Goal: Information Seeking & Learning: Learn about a topic

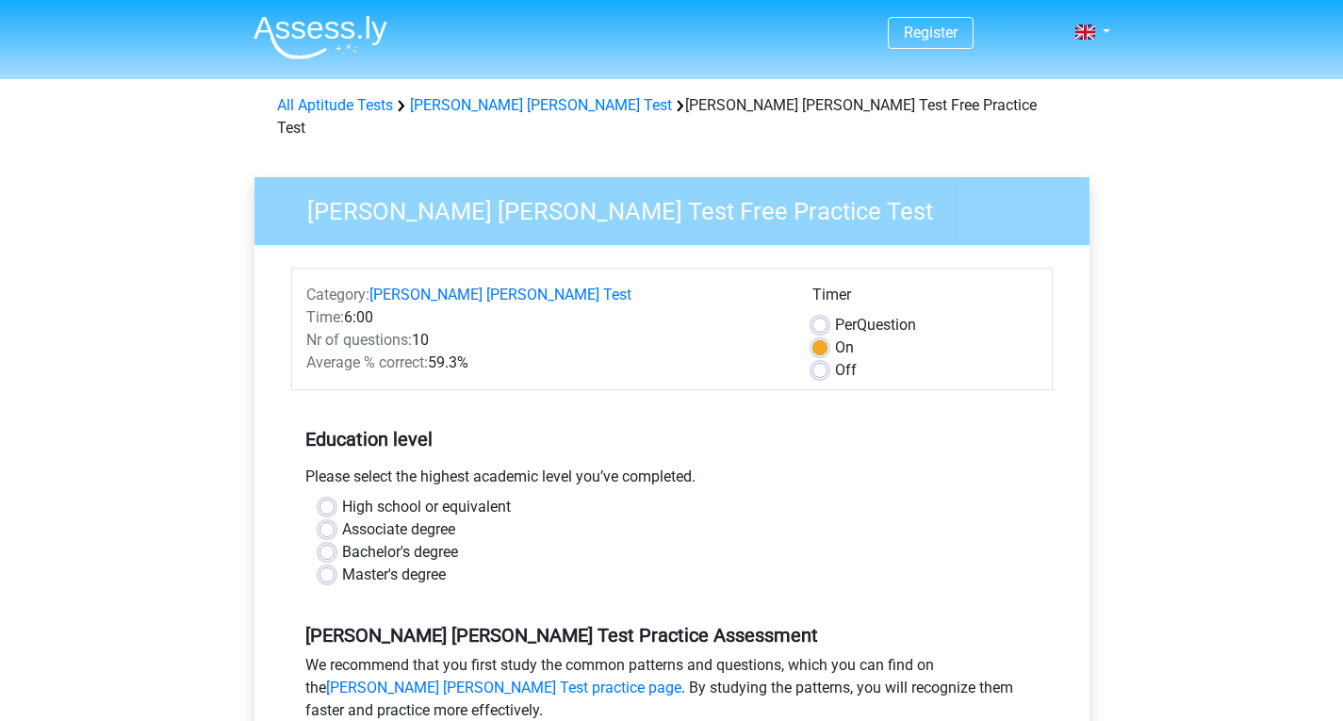
click at [334, 496] on div "High school or equivalent" at bounding box center [672, 507] width 705 height 23
click at [342, 496] on label "High school or equivalent" at bounding box center [426, 507] width 169 height 23
click at [325, 496] on input "High school or equivalent" at bounding box center [327, 505] width 15 height 19
radio input "true"
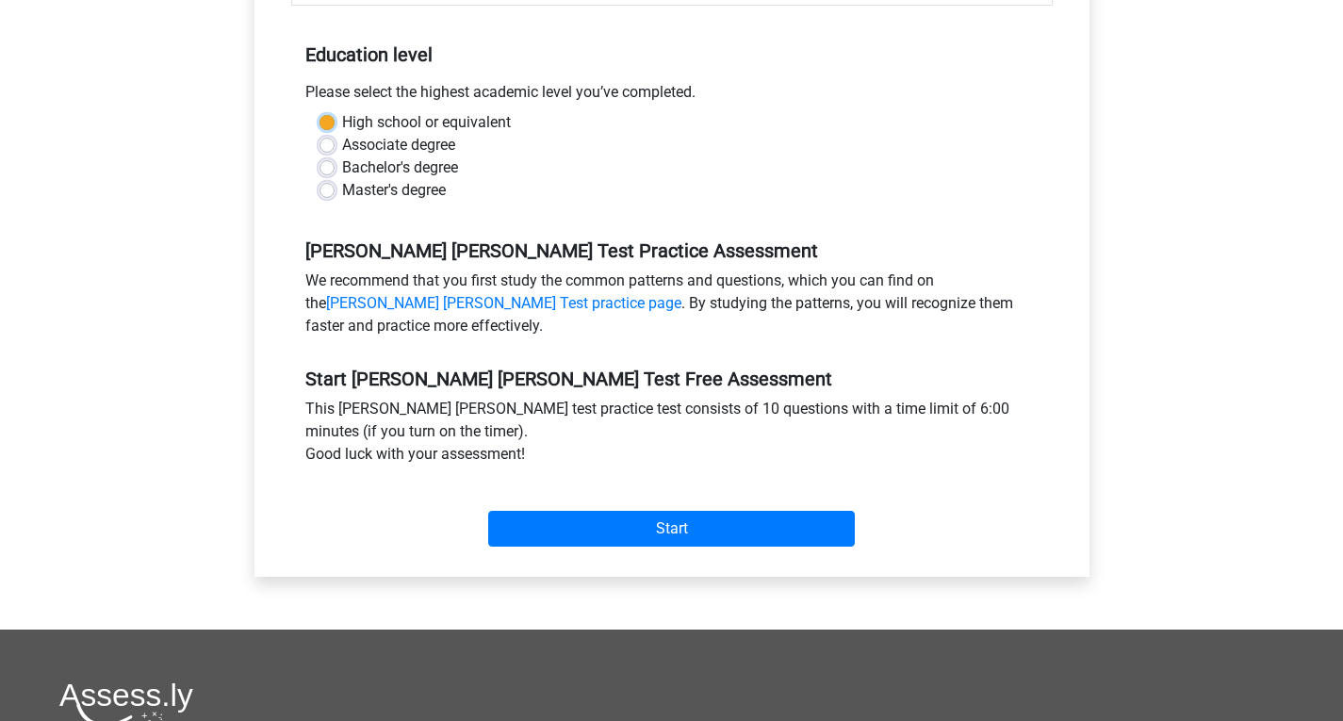
scroll to position [393, 0]
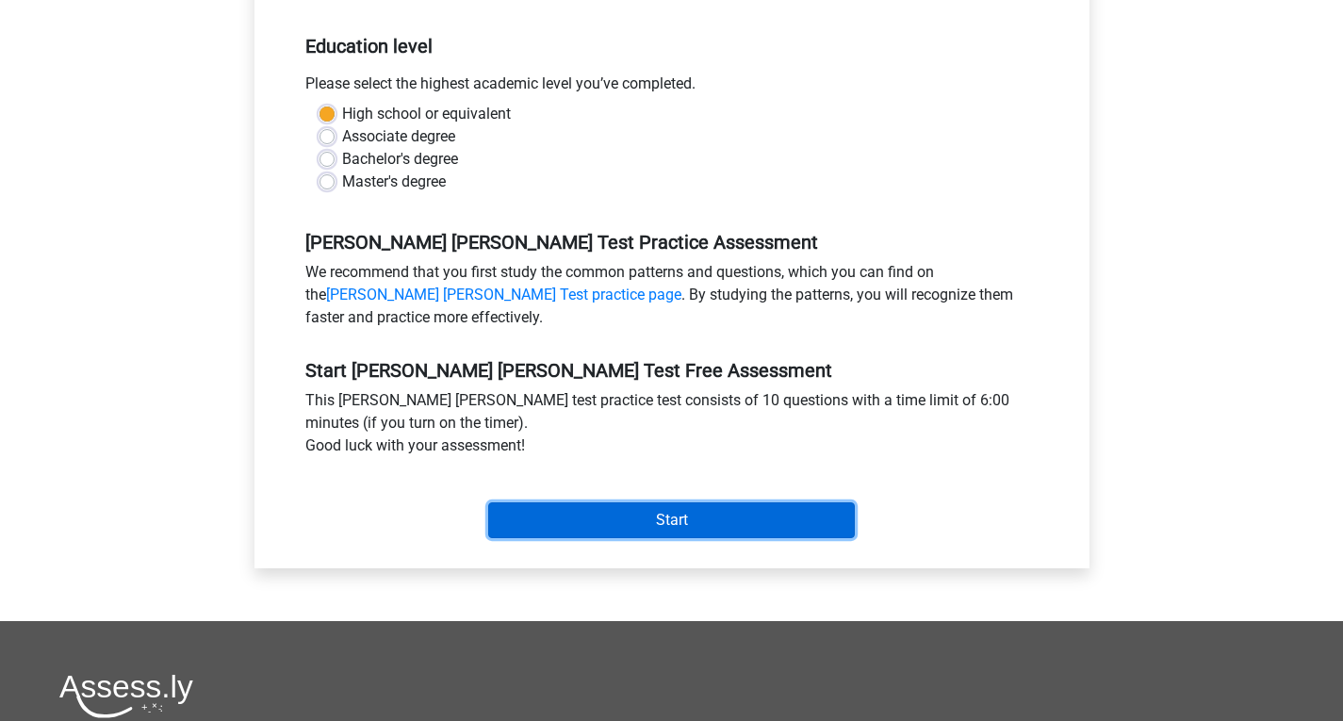
click at [649, 502] on input "Start" at bounding box center [671, 520] width 367 height 36
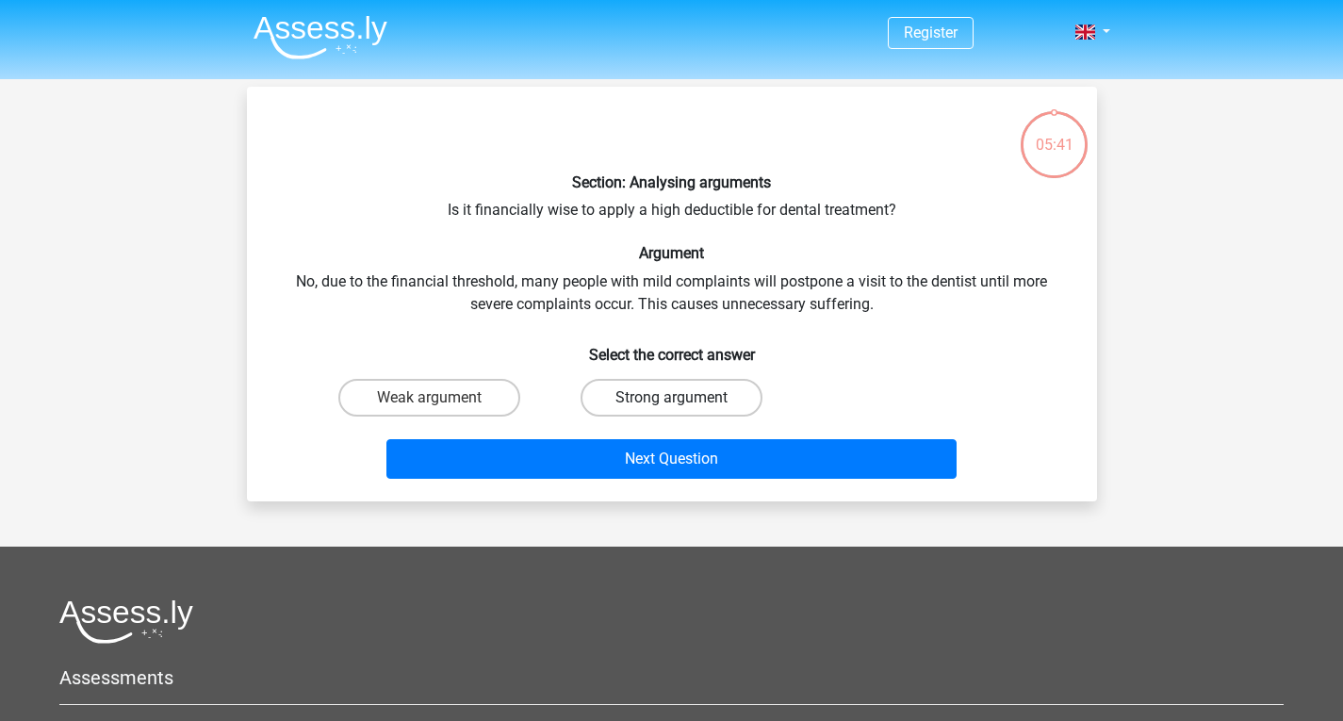
click at [638, 396] on label "Strong argument" at bounding box center [672, 398] width 182 height 38
click at [671, 398] on input "Strong argument" at bounding box center [677, 404] width 12 height 12
radio input "true"
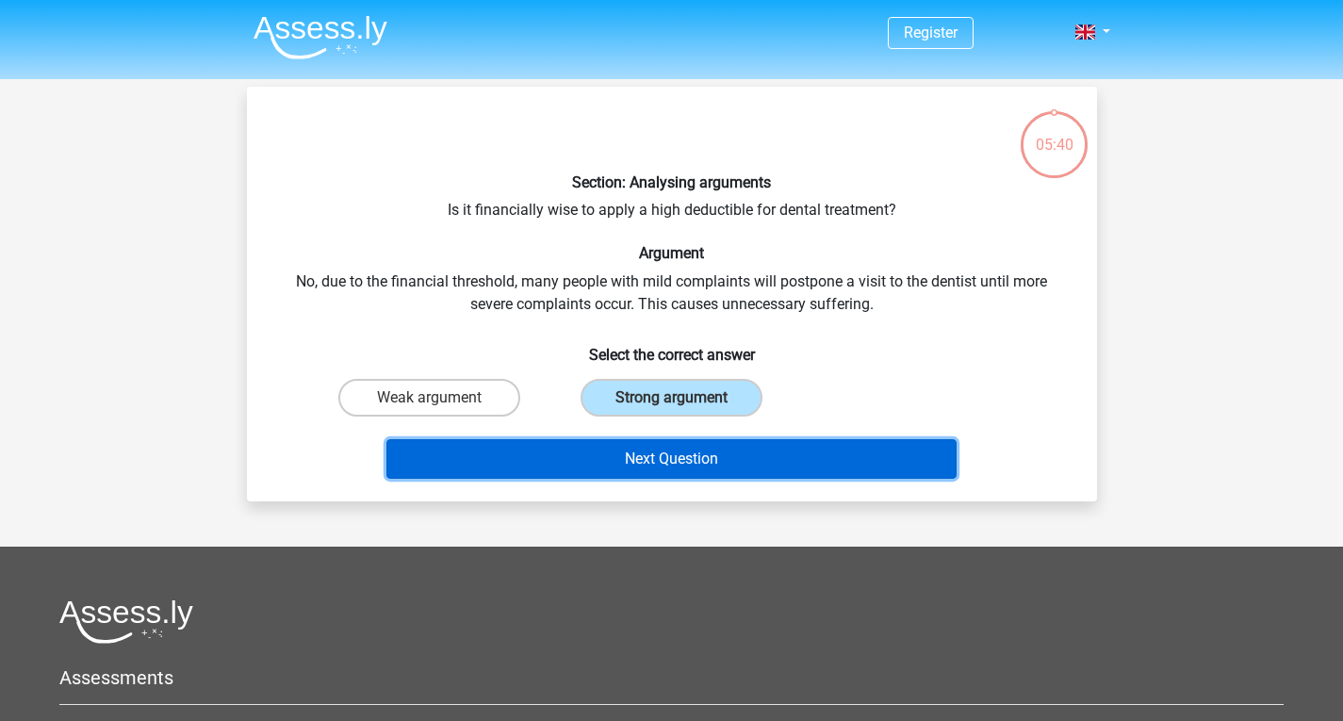
click at [671, 460] on button "Next Question" at bounding box center [671, 459] width 570 height 40
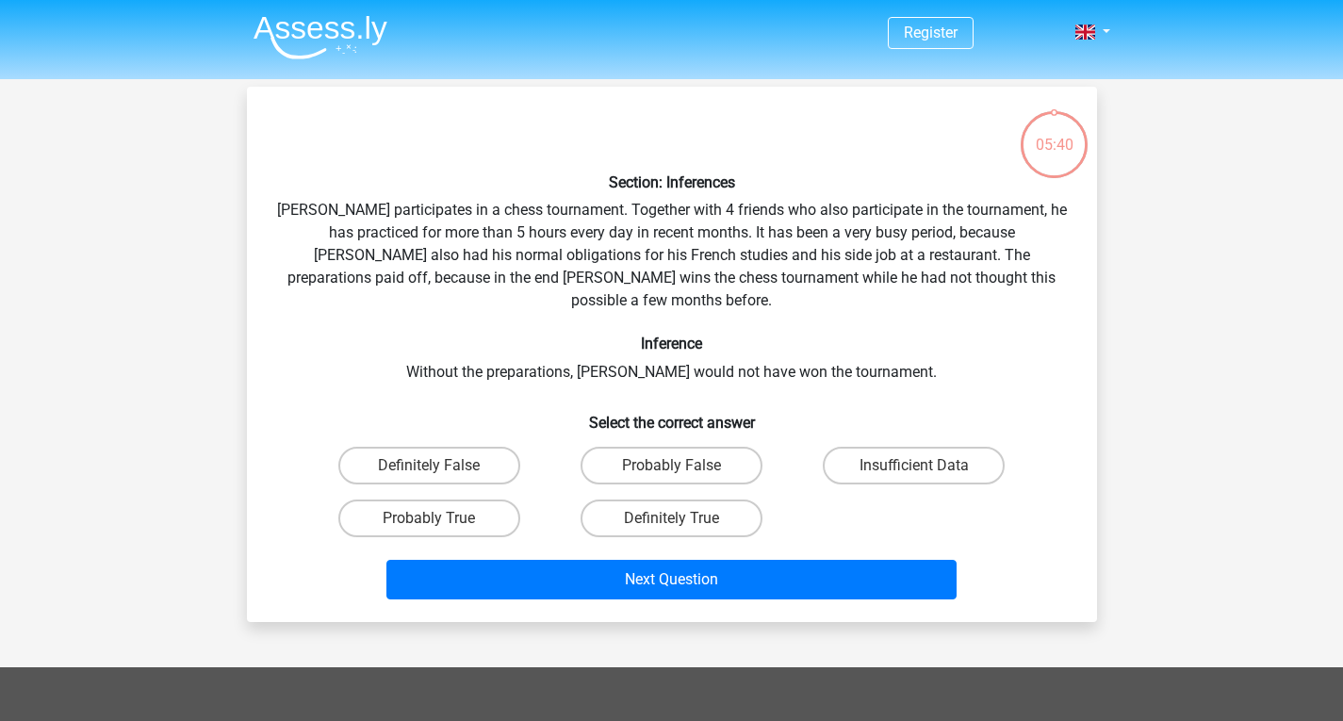
scroll to position [87, 0]
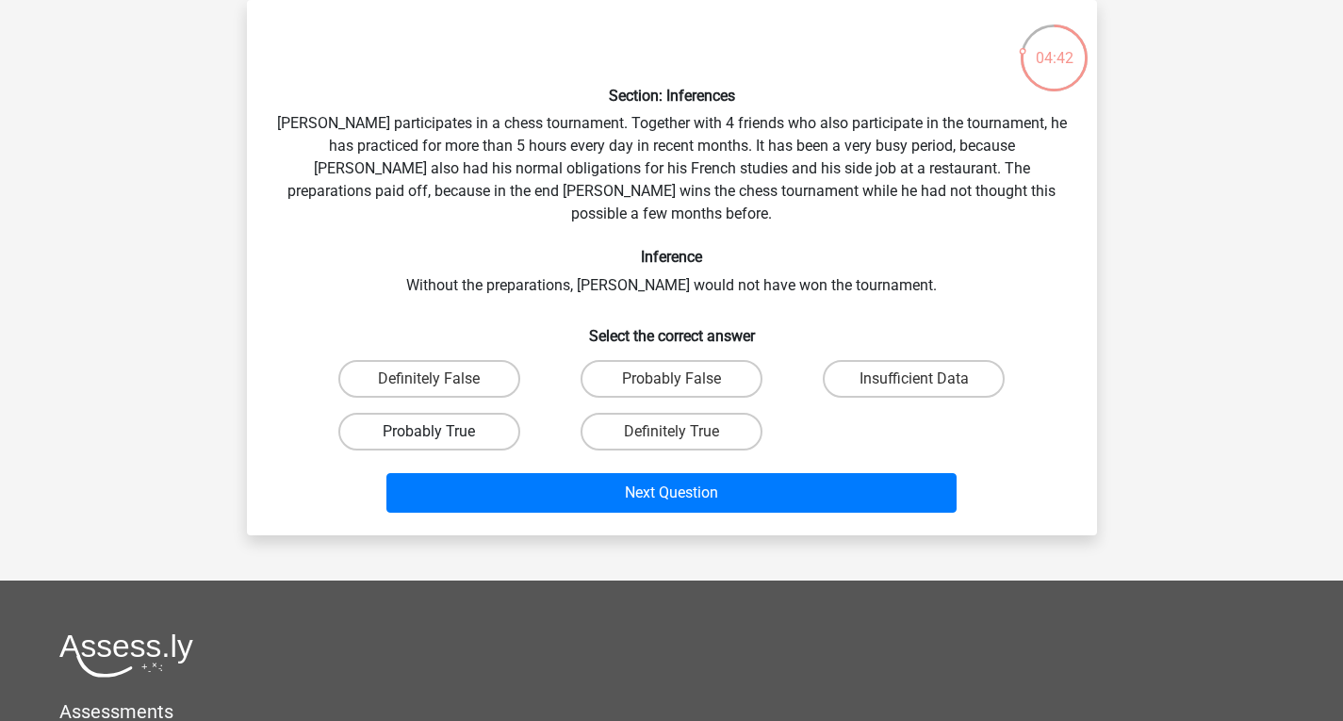
click at [457, 413] on label "Probably True" at bounding box center [429, 432] width 182 height 38
click at [441, 432] on input "Probably True" at bounding box center [435, 438] width 12 height 12
radio input "true"
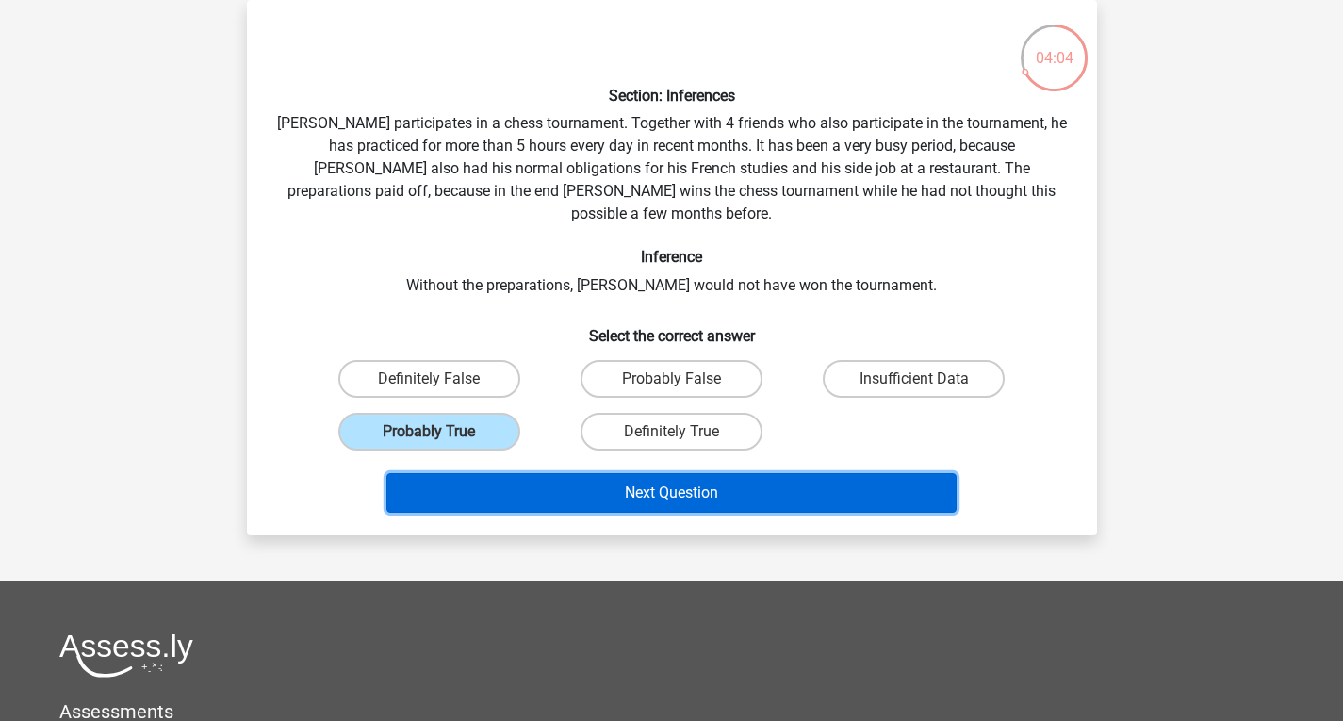
click at [653, 474] on button "Next Question" at bounding box center [671, 493] width 570 height 40
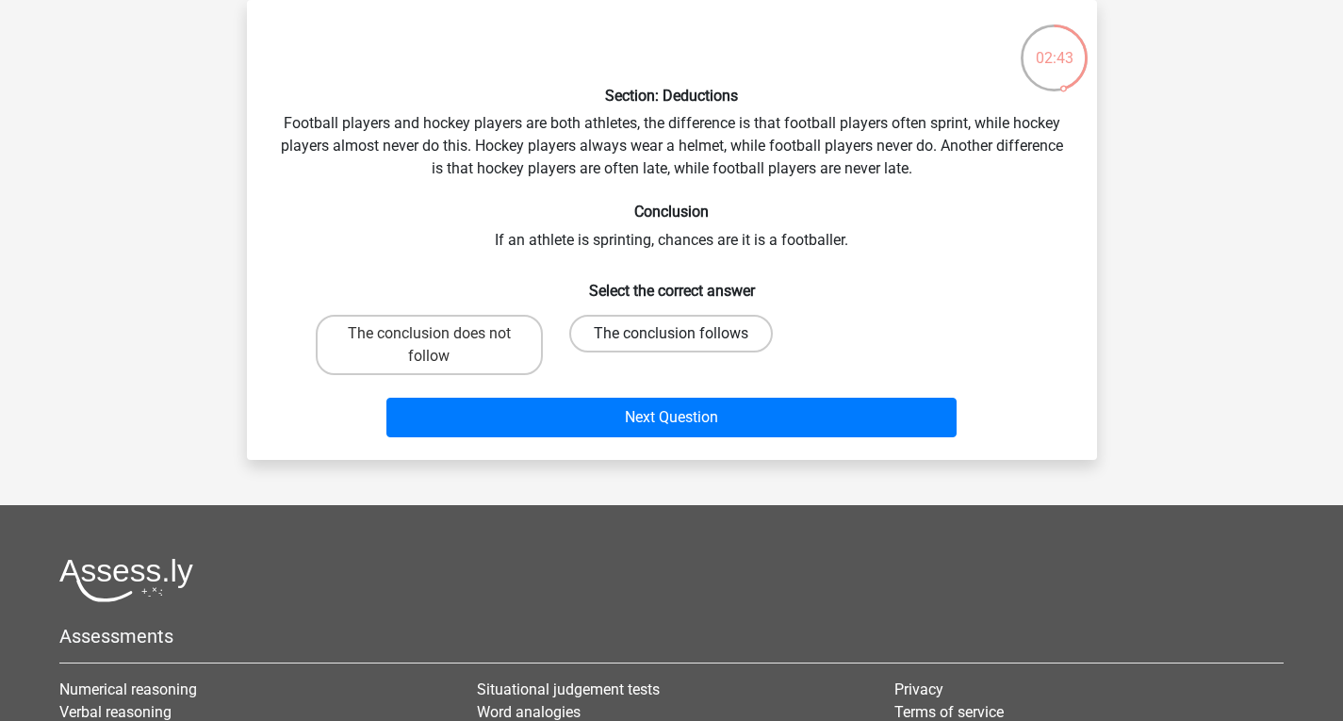
click at [707, 330] on label "The conclusion follows" at bounding box center [671, 334] width 204 height 38
click at [683, 334] on input "The conclusion follows" at bounding box center [677, 340] width 12 height 12
radio input "true"
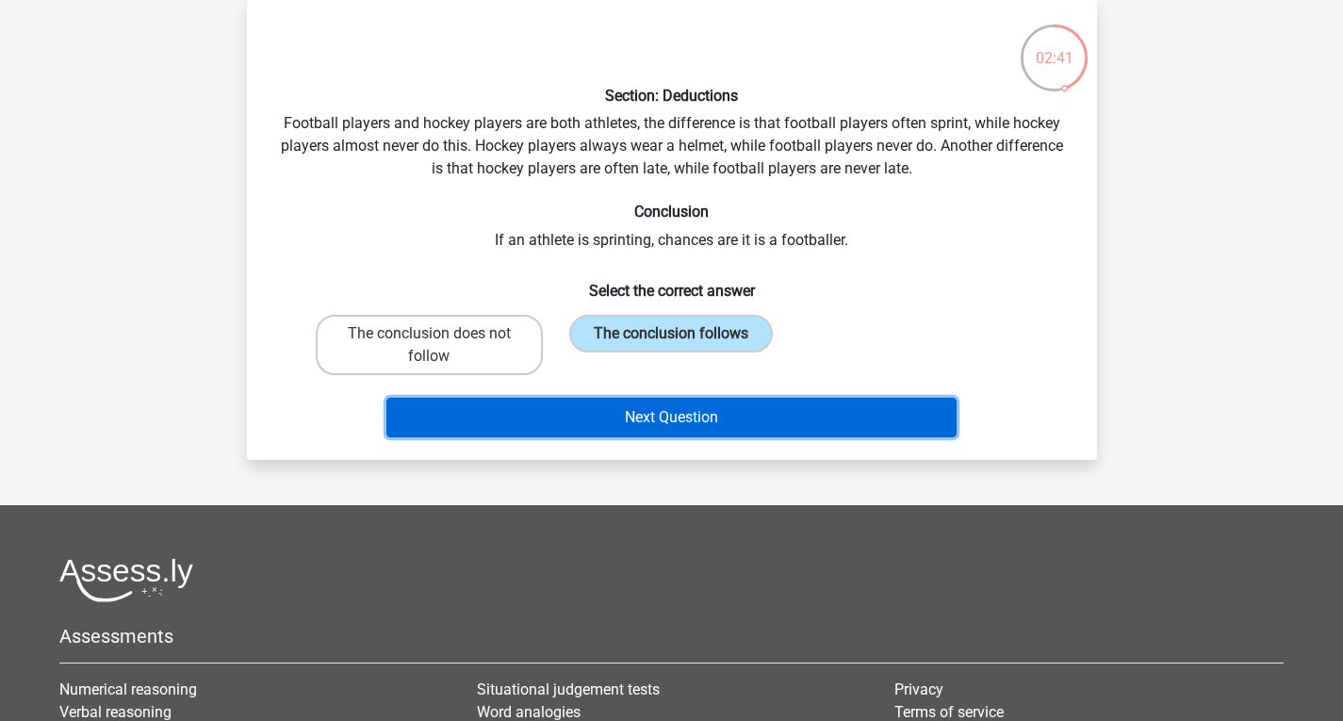
click at [696, 419] on button "Next Question" at bounding box center [671, 418] width 570 height 40
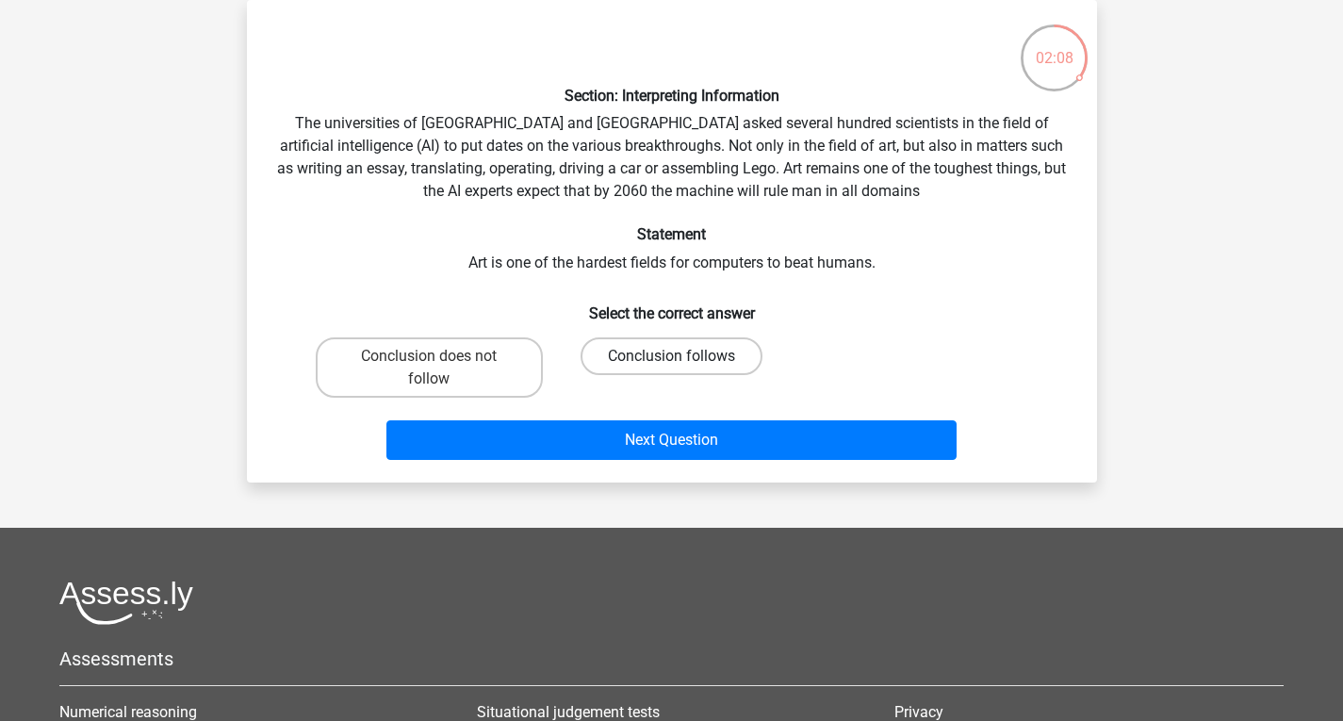
click at [667, 363] on label "Conclusion follows" at bounding box center [672, 356] width 182 height 38
click at [671, 363] on input "Conclusion follows" at bounding box center [677, 362] width 12 height 12
radio input "true"
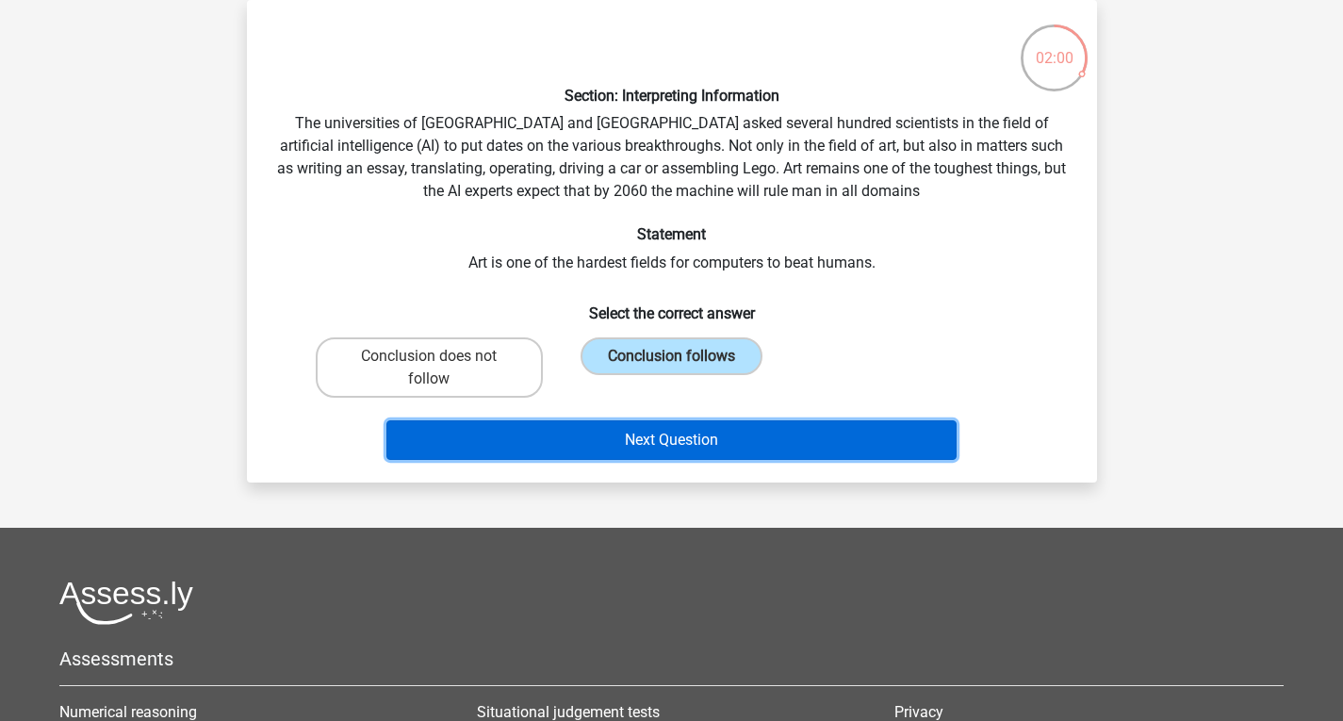
click at [690, 434] on button "Next Question" at bounding box center [671, 440] width 570 height 40
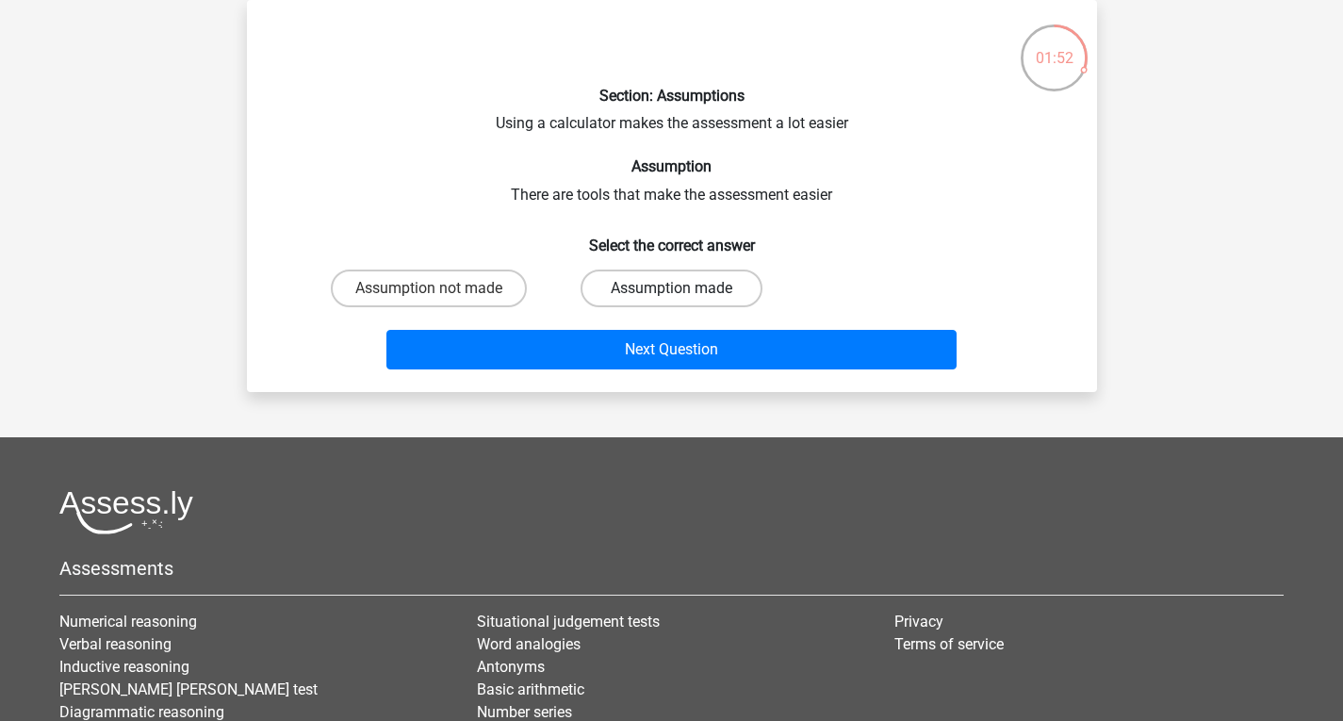
click at [676, 286] on label "Assumption made" at bounding box center [672, 289] width 182 height 38
click at [676, 288] on input "Assumption made" at bounding box center [677, 294] width 12 height 12
radio input "true"
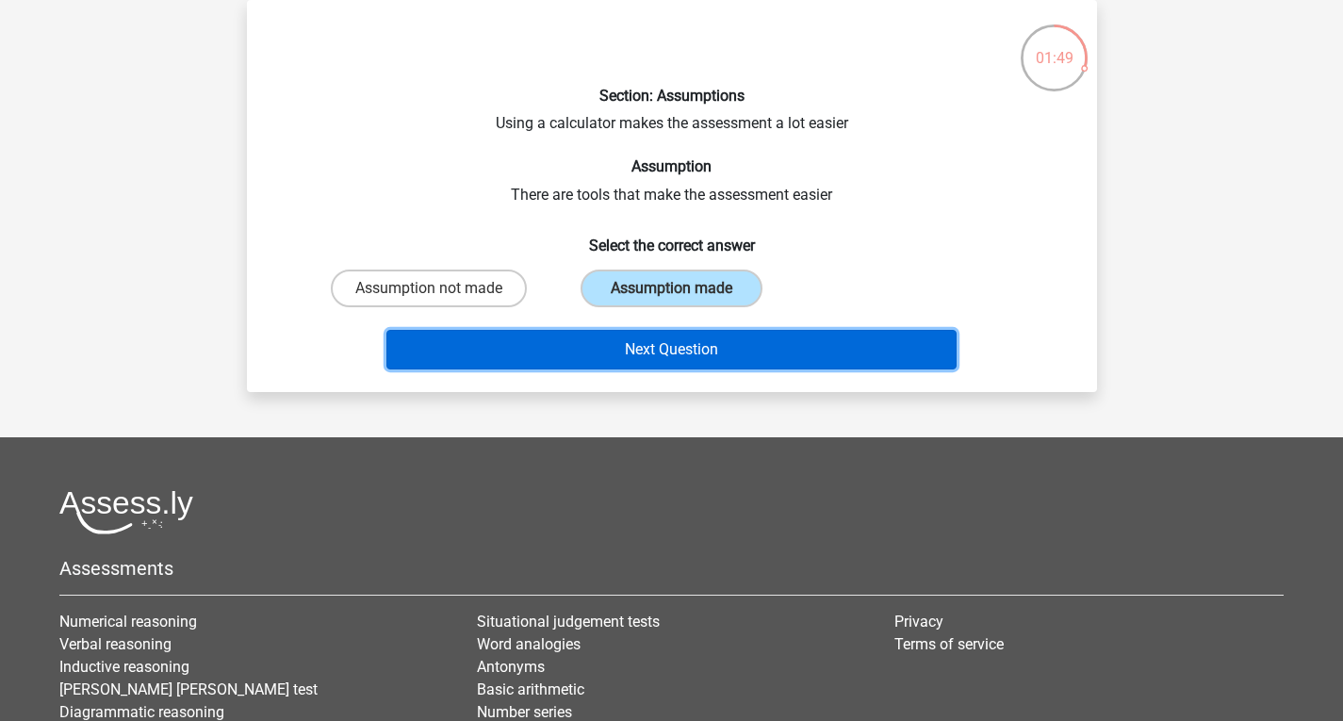
click at [634, 347] on button "Next Question" at bounding box center [671, 350] width 570 height 40
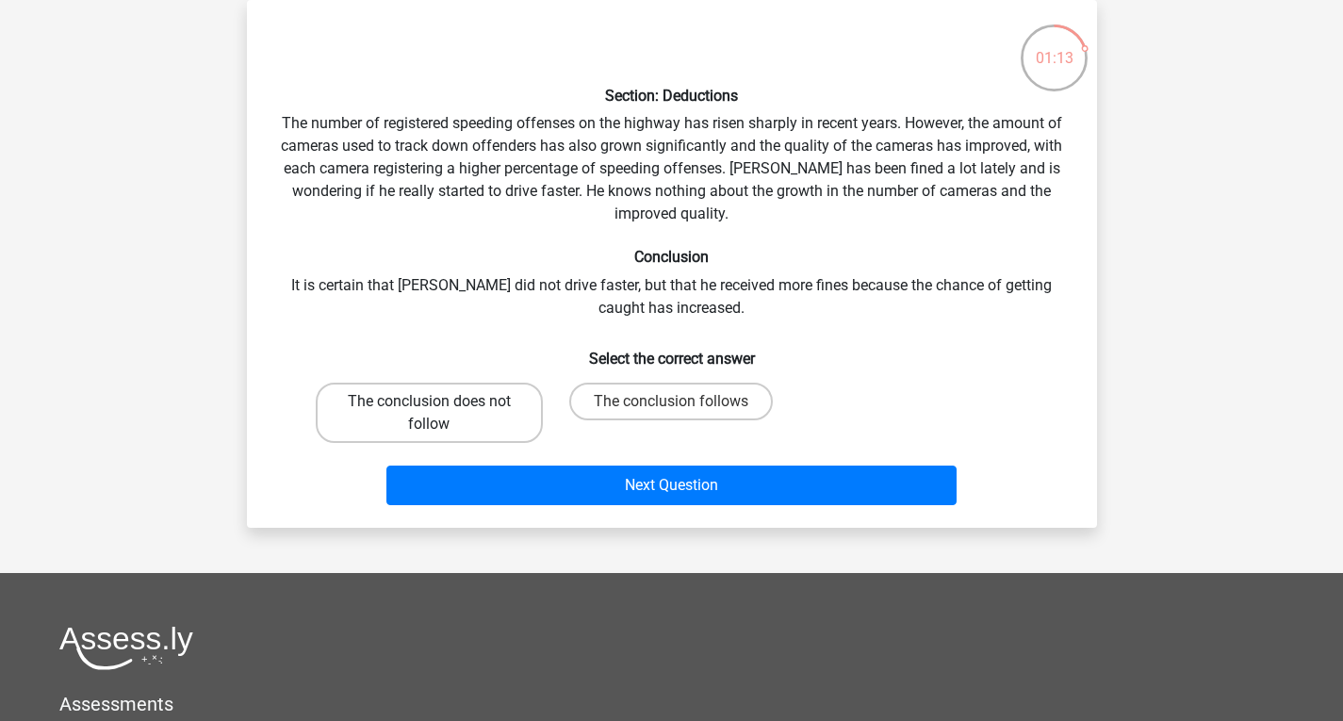
click at [422, 412] on label "The conclusion does not follow" at bounding box center [429, 413] width 227 height 60
click at [429, 412] on input "The conclusion does not follow" at bounding box center [435, 408] width 12 height 12
radio input "true"
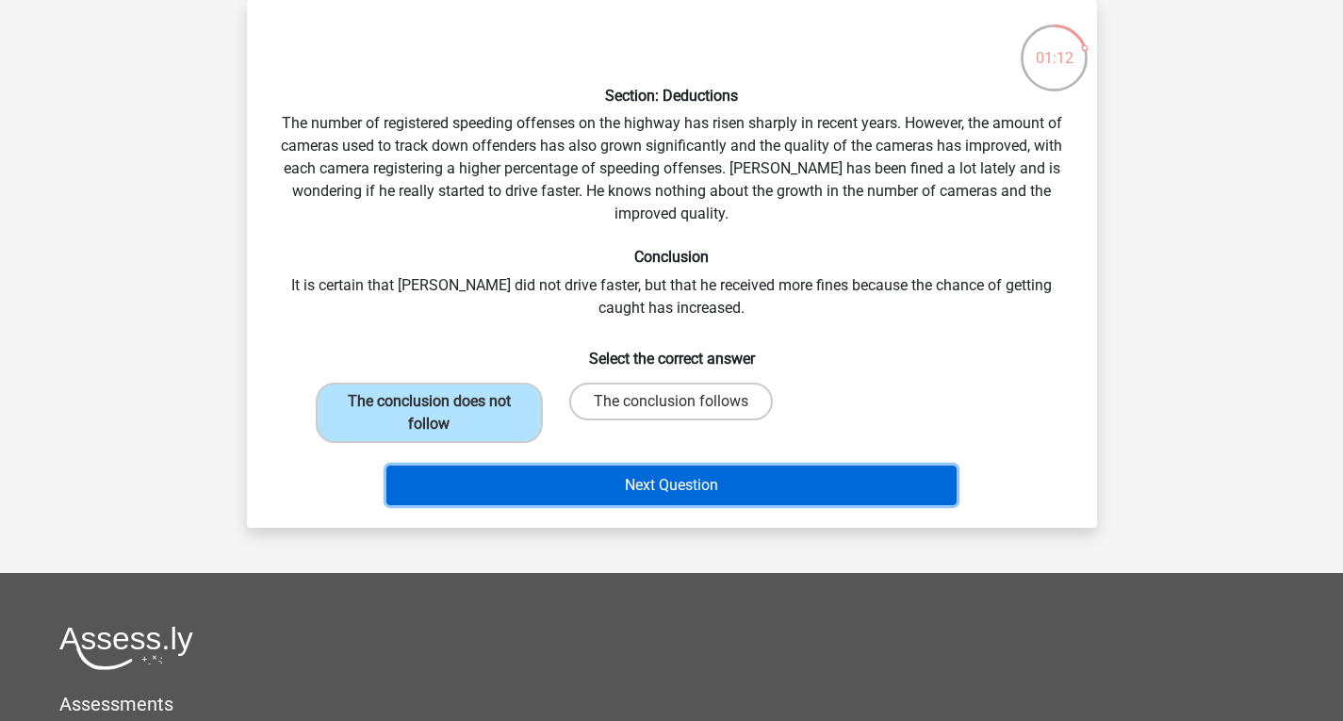
click at [575, 481] on button "Next Question" at bounding box center [671, 486] width 570 height 40
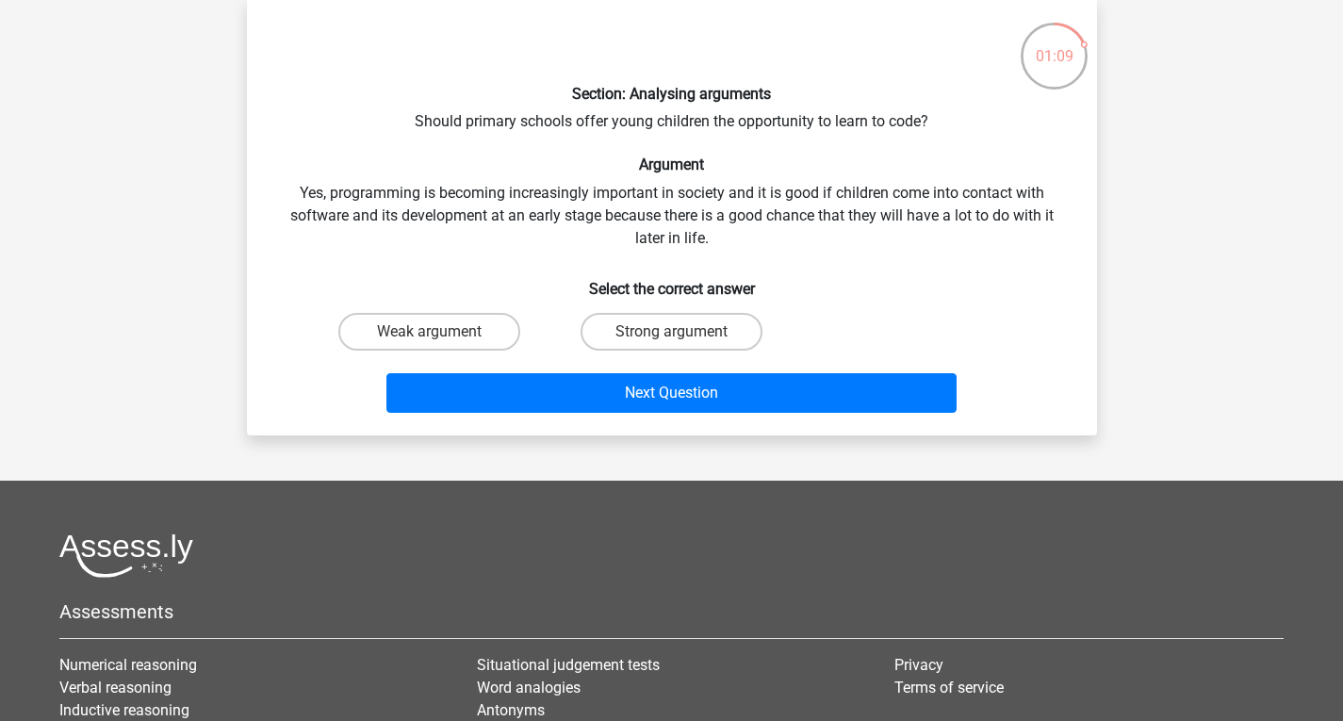
scroll to position [88, 0]
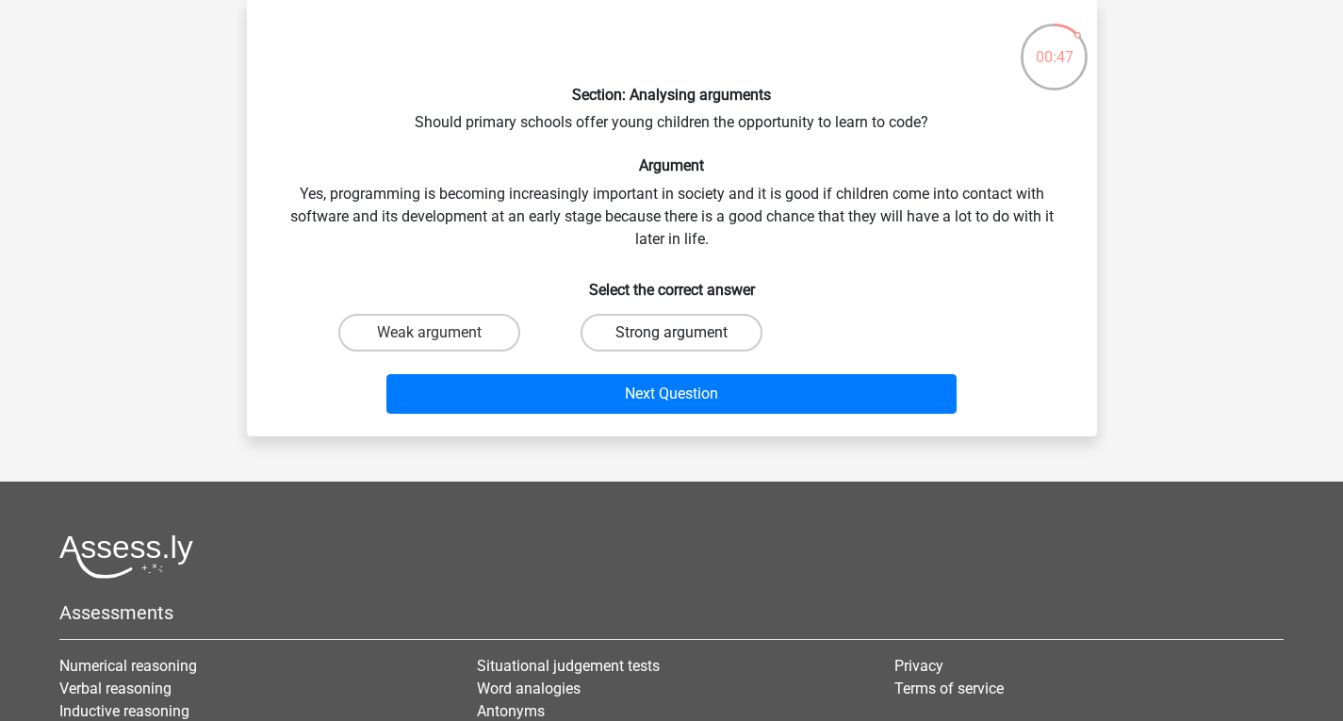
click at [669, 332] on label "Strong argument" at bounding box center [672, 333] width 182 height 38
click at [671, 333] on input "Strong argument" at bounding box center [677, 339] width 12 height 12
radio input "true"
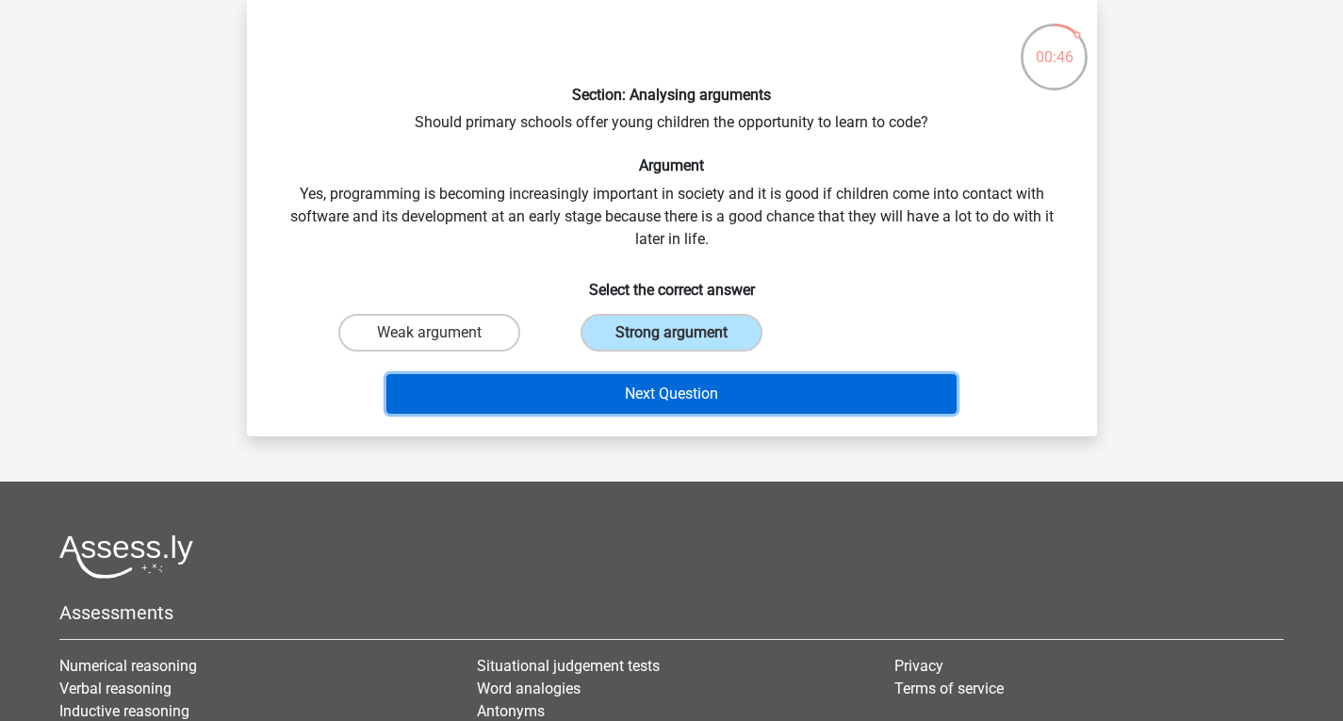
click at [651, 394] on button "Next Question" at bounding box center [671, 394] width 570 height 40
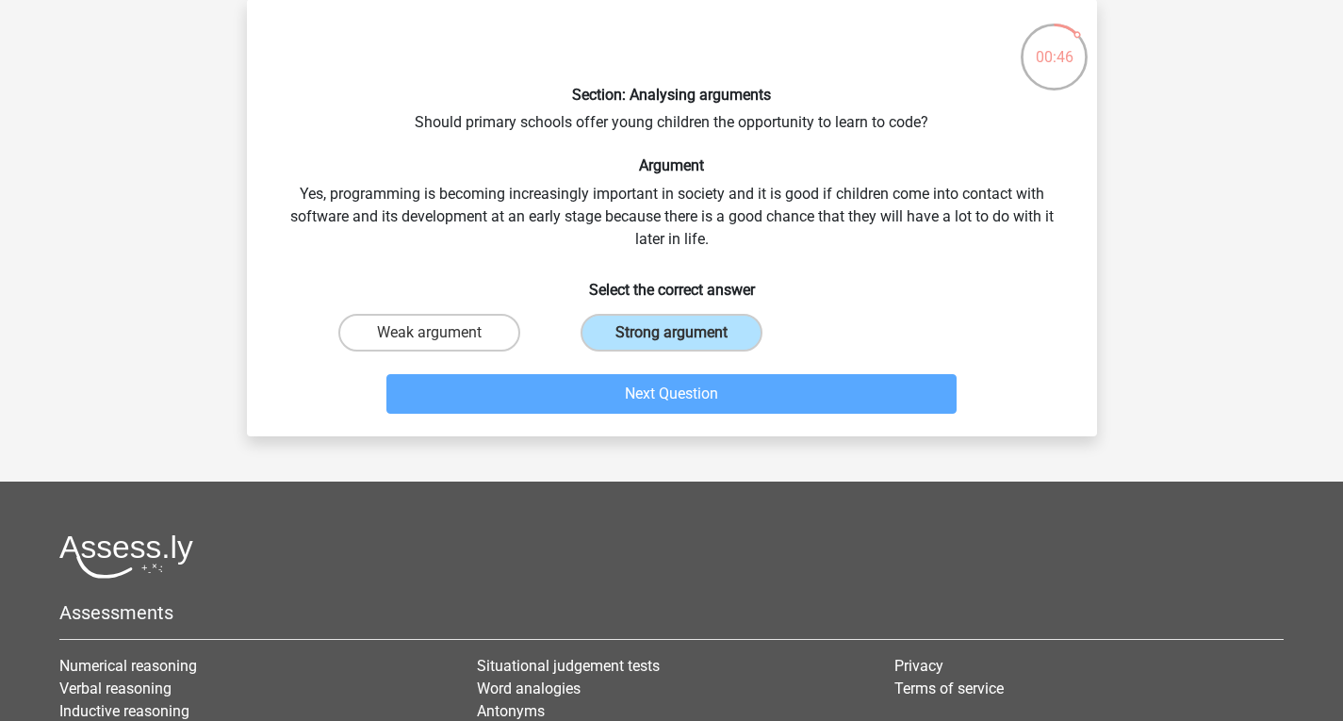
scroll to position [87, 0]
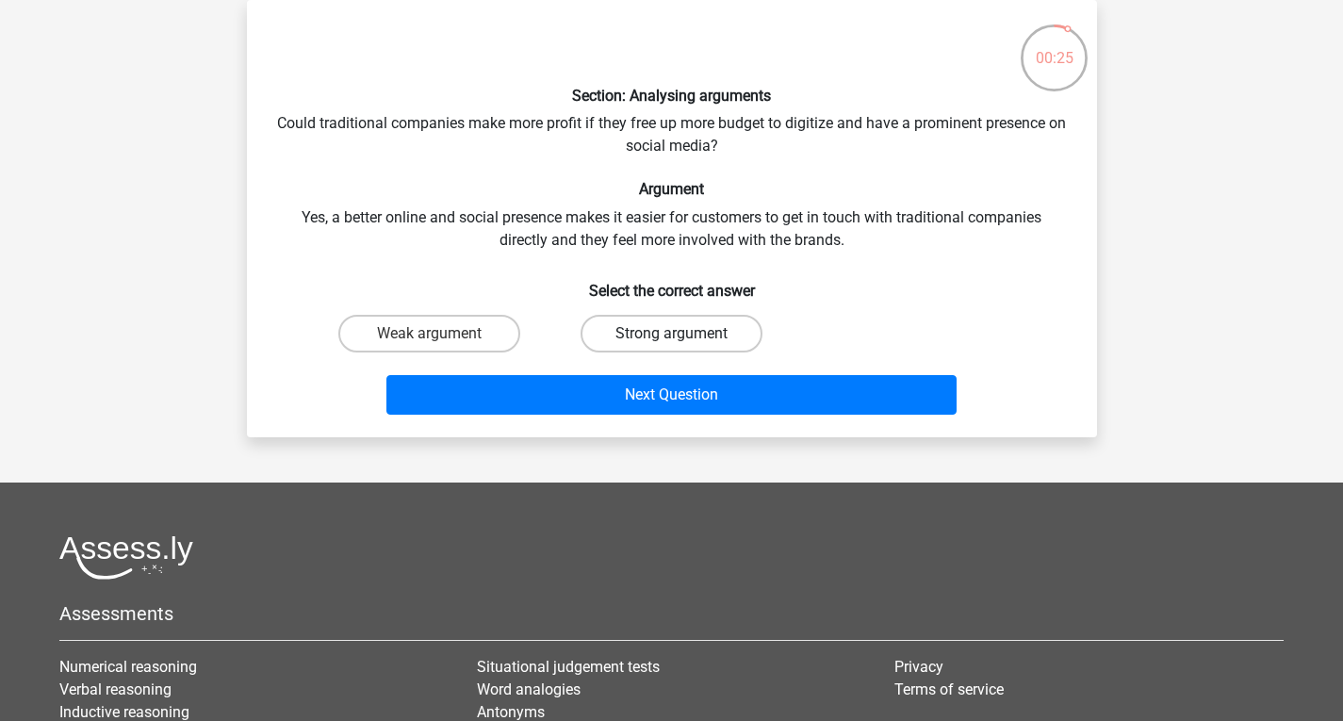
click at [649, 328] on label "Strong argument" at bounding box center [672, 334] width 182 height 38
click at [671, 334] on input "Strong argument" at bounding box center [677, 340] width 12 height 12
radio input "true"
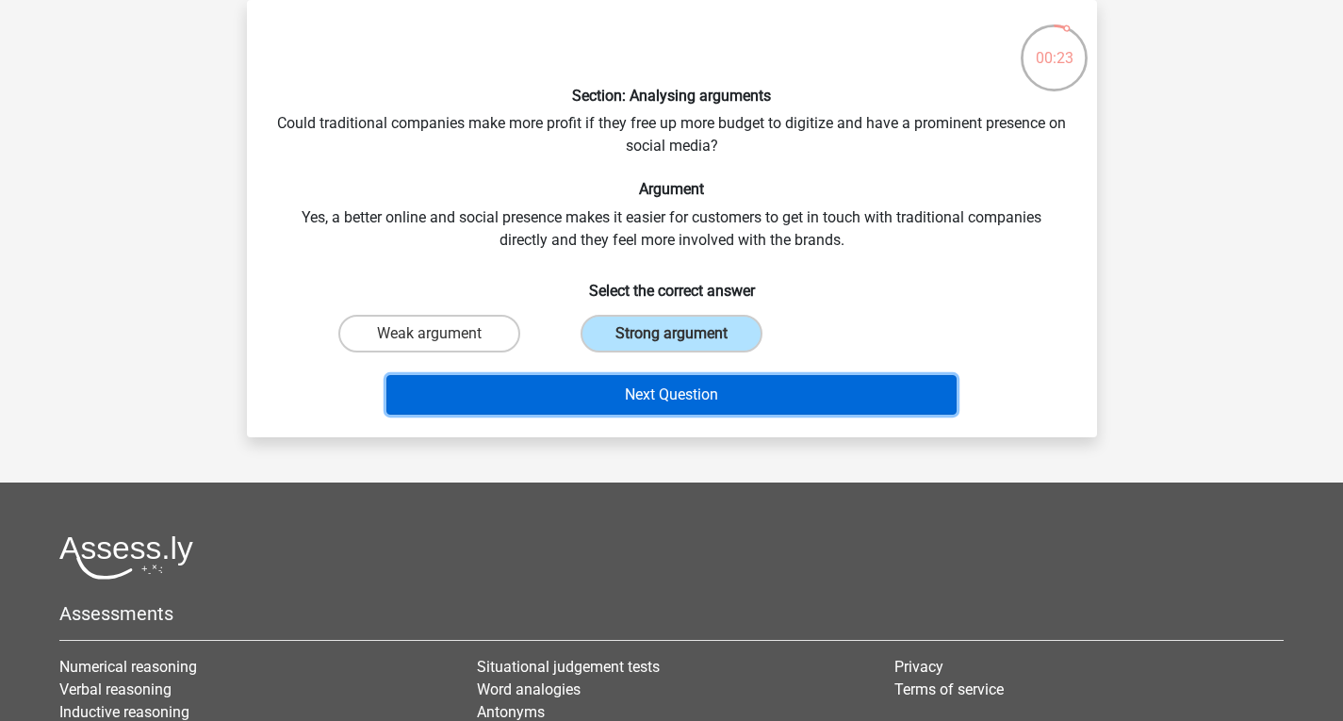
click at [647, 391] on button "Next Question" at bounding box center [671, 395] width 570 height 40
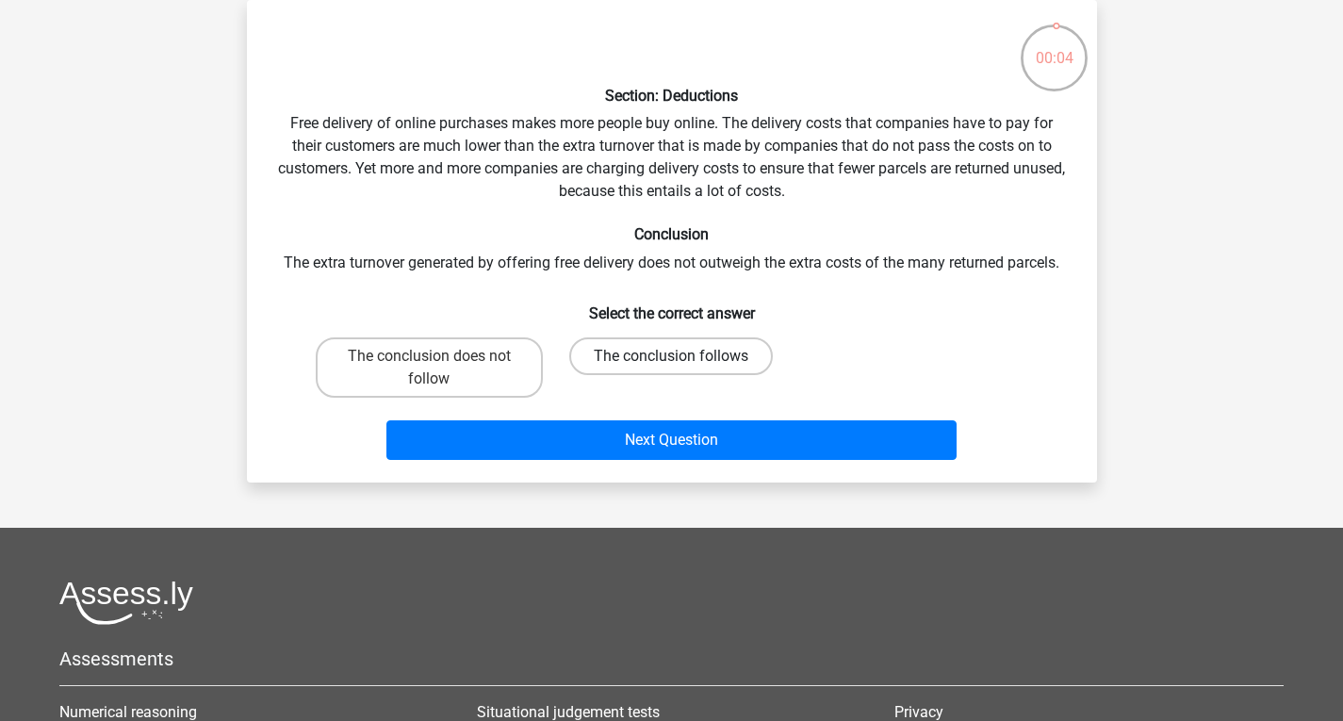
click at [662, 350] on label "The conclusion follows" at bounding box center [671, 356] width 204 height 38
click at [671, 356] on input "The conclusion follows" at bounding box center [677, 362] width 12 height 12
radio input "true"
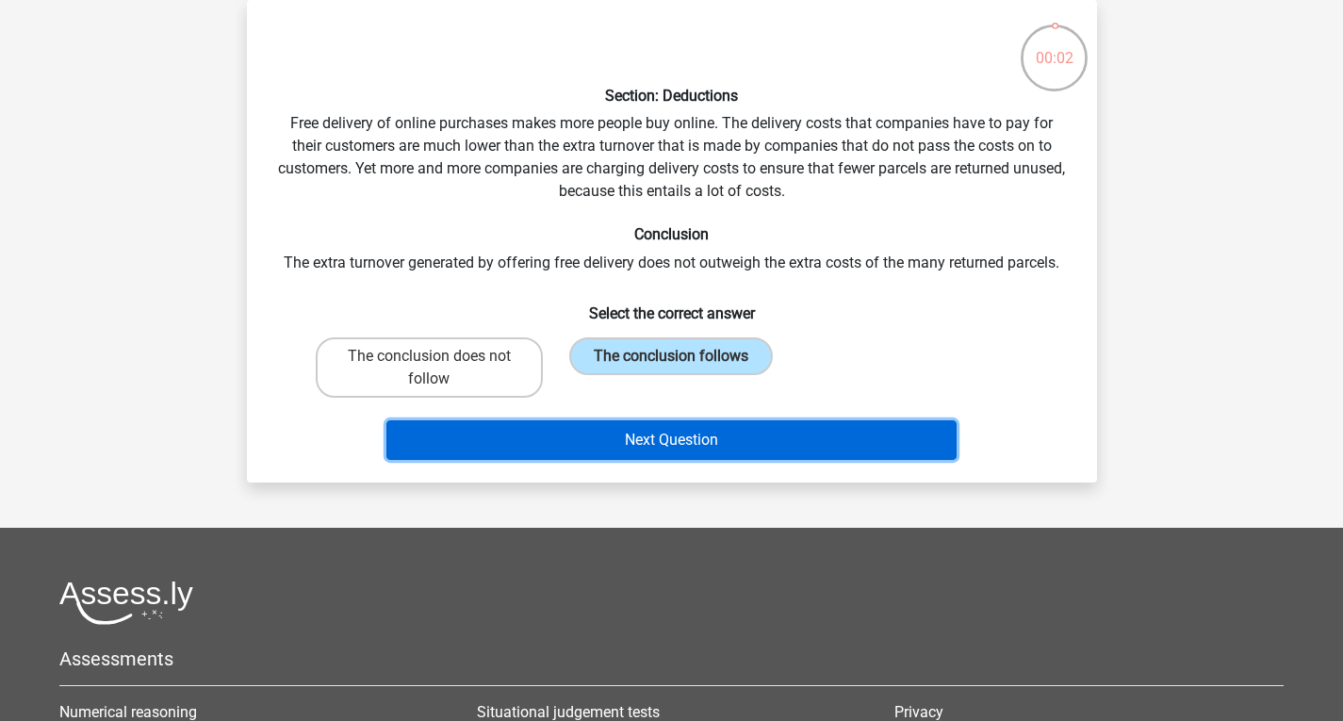
click at [647, 436] on button "Next Question" at bounding box center [671, 440] width 570 height 40
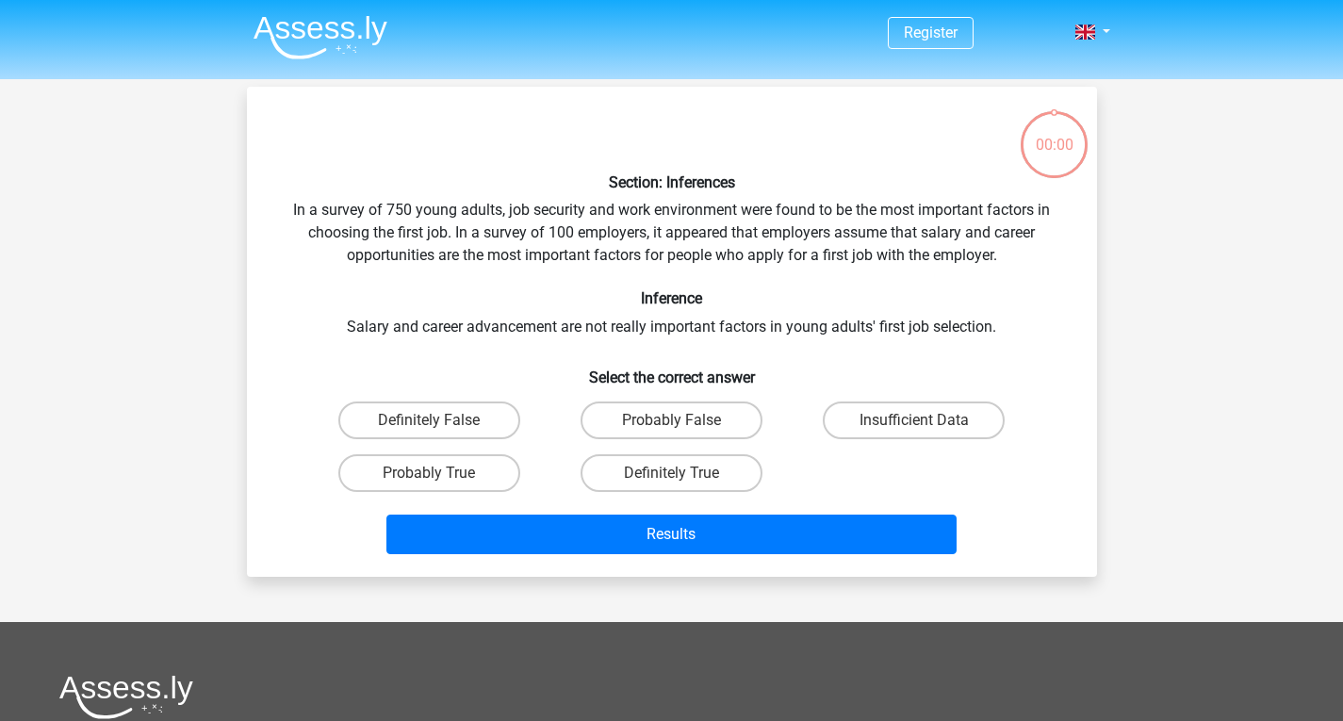
scroll to position [87, 0]
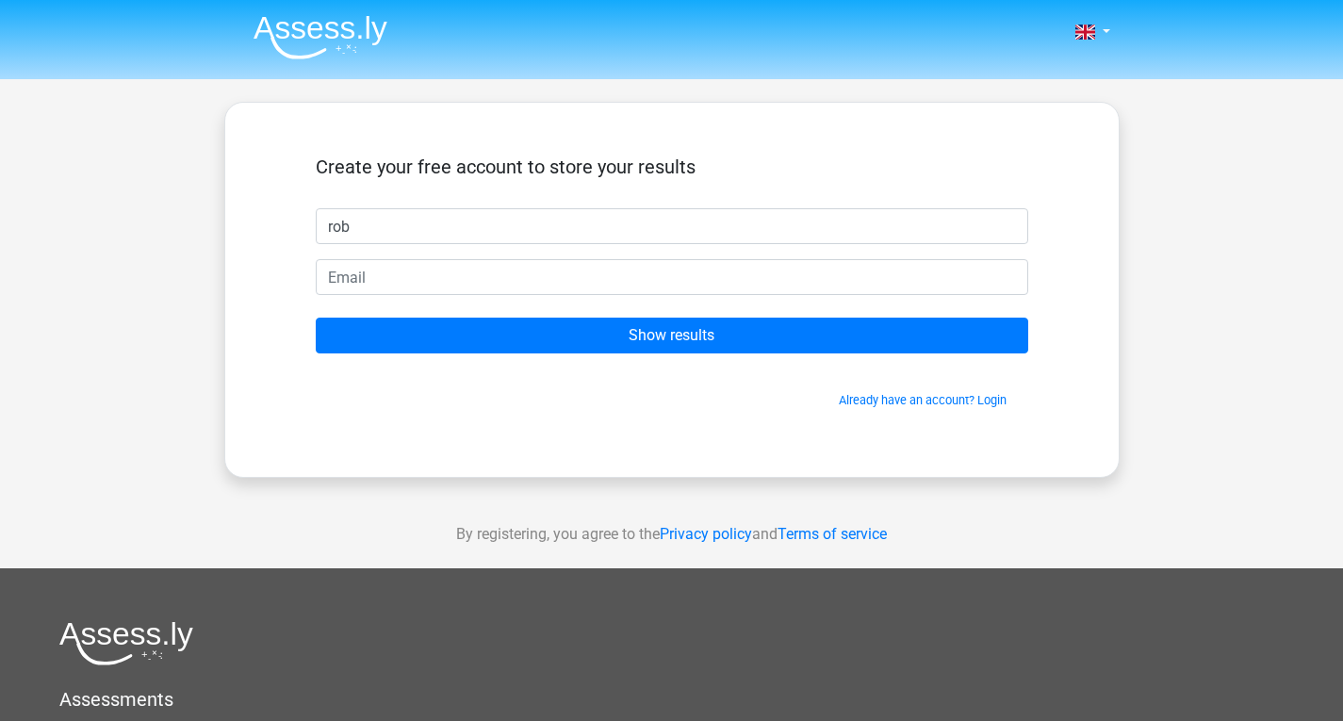
type input "rob"
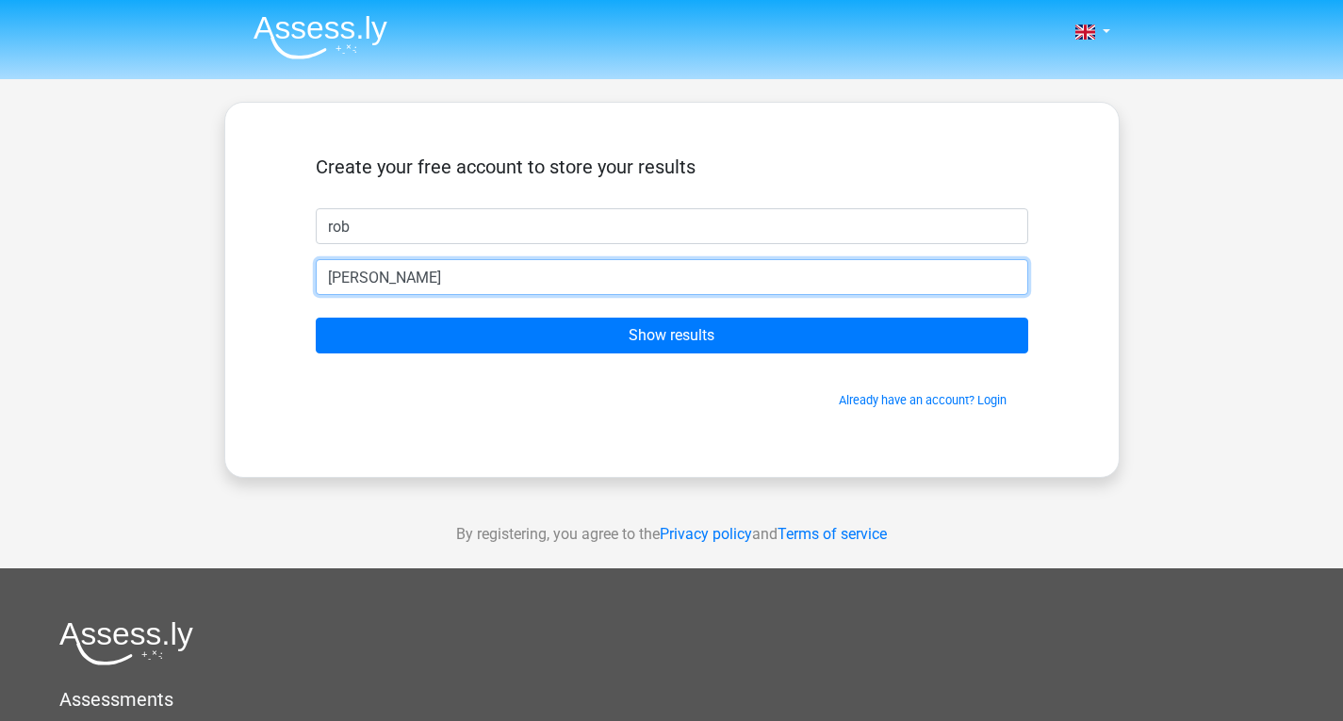
type input "[EMAIL_ADDRESS][DOMAIN_NAME]"
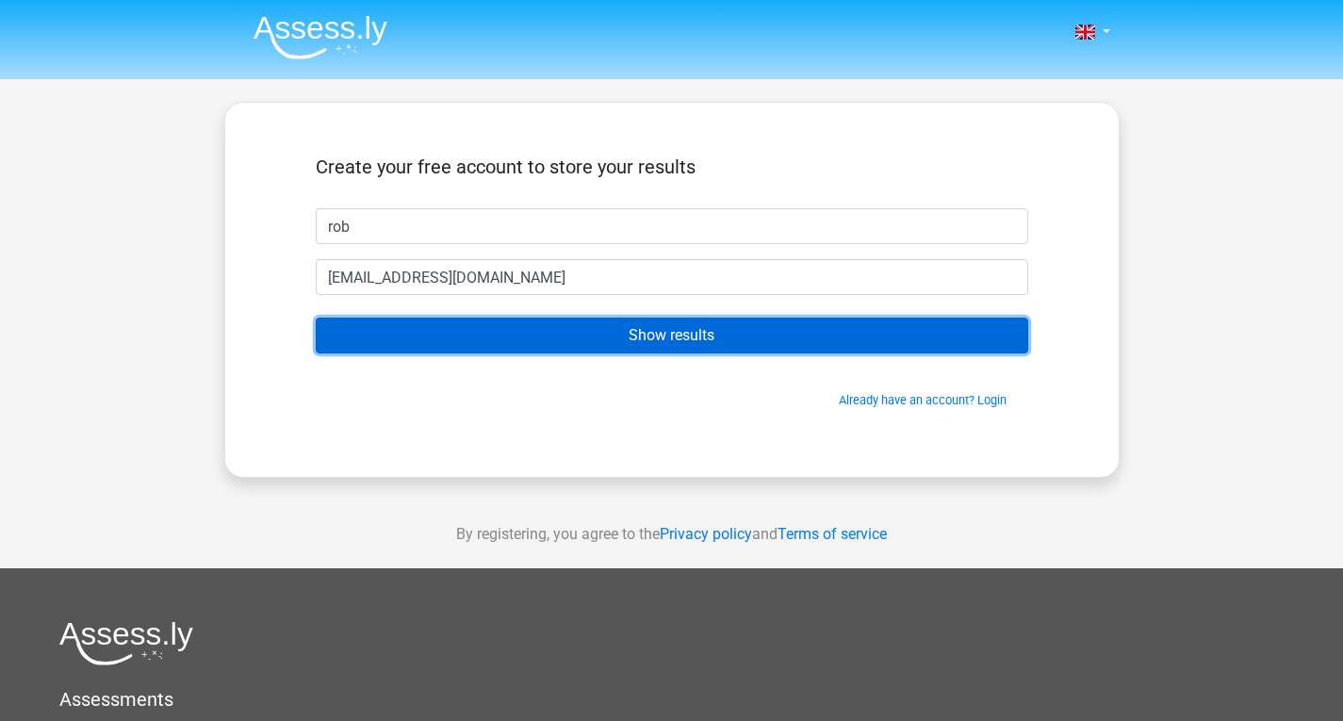
click at [570, 338] on input "Show results" at bounding box center [672, 336] width 713 height 36
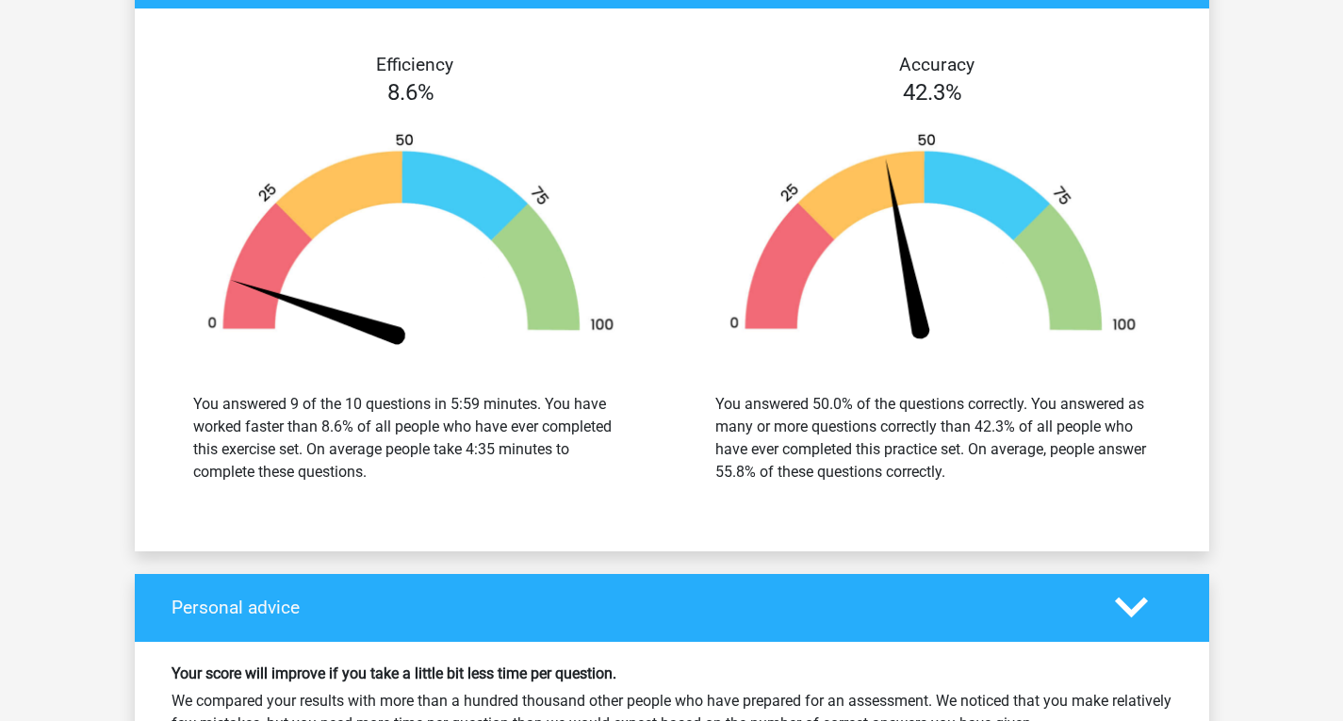
scroll to position [2054, 0]
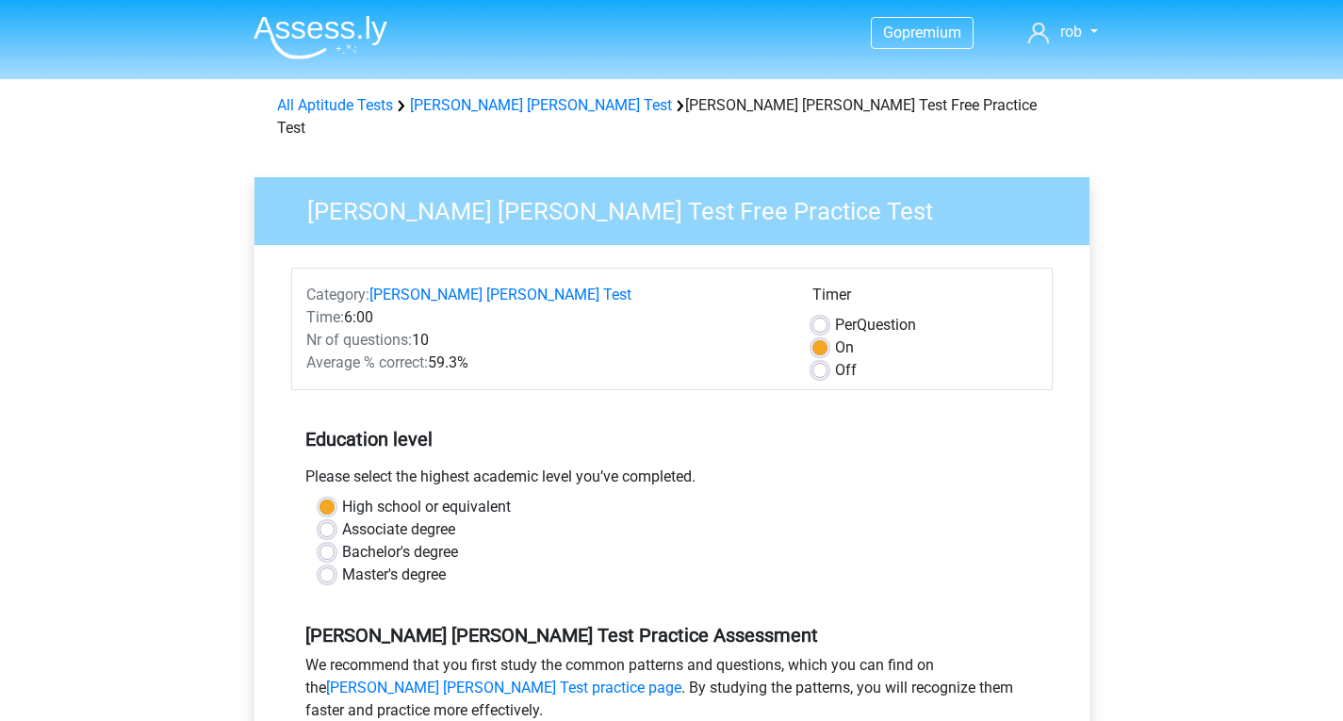
scroll to position [393, 0]
